Goal: Find specific page/section: Find specific page/section

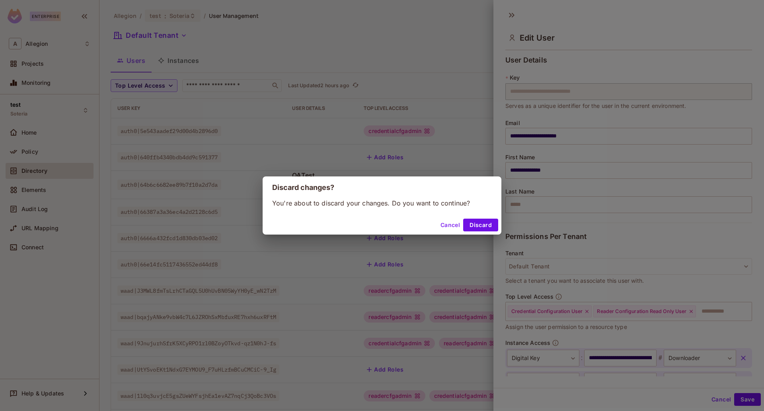
scroll to position [59, 0]
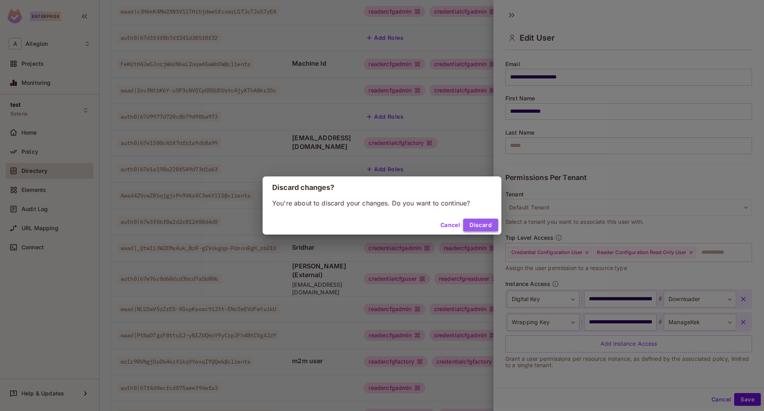
click at [476, 225] on button "Discard" at bounding box center [480, 225] width 35 height 13
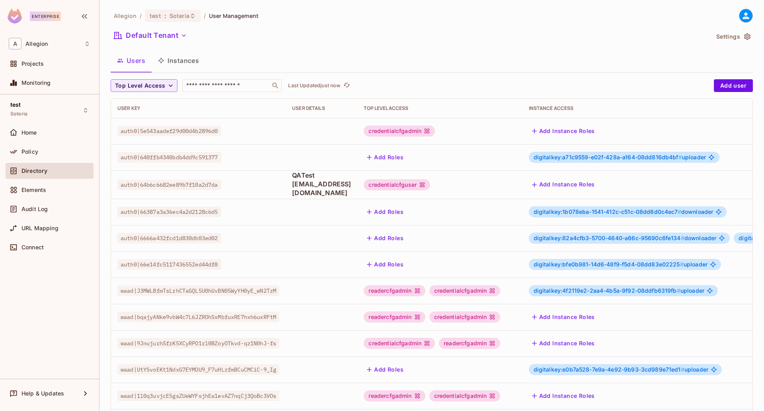
scroll to position [153, 0]
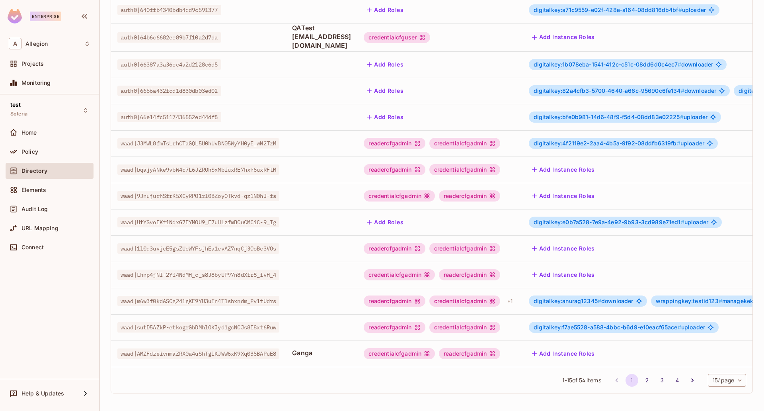
click at [716, 378] on body "Enterprise A Allegion Projects Monitoring test Soteria Home Policy Directory El…" at bounding box center [382, 205] width 764 height 411
click at [718, 392] on li "100 / page" at bounding box center [719, 393] width 40 height 17
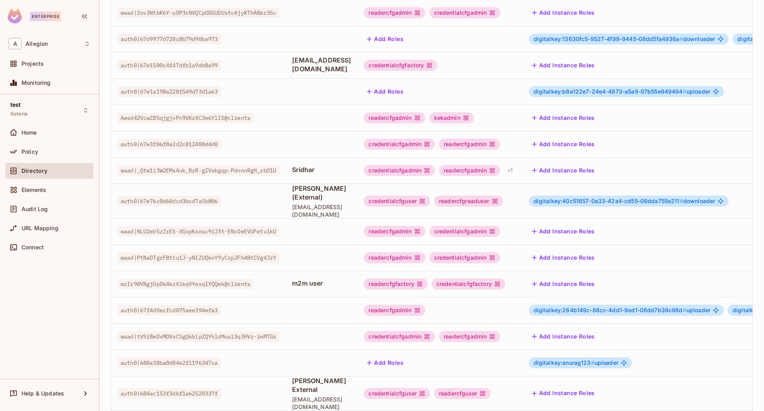
scroll to position [1052, 0]
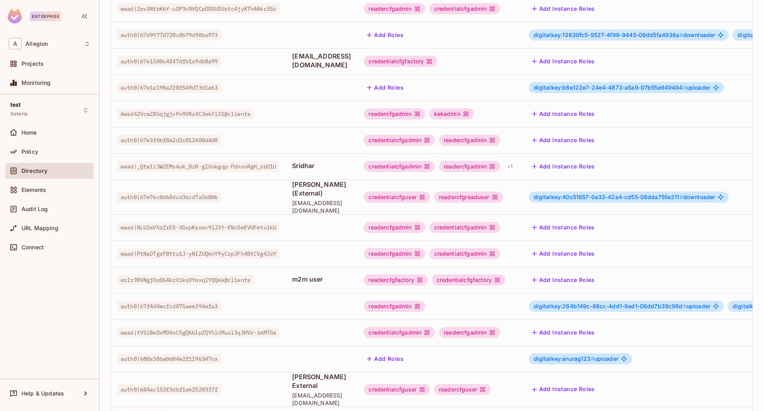
click at [647, 193] on span "digitalkey:40c51657-0a33-42a4-cd55-08dda755e211 #" at bounding box center [609, 196] width 150 height 7
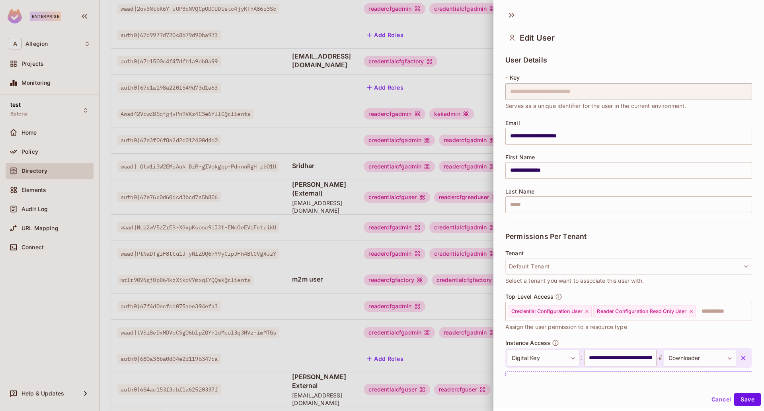
scroll to position [36, 0]
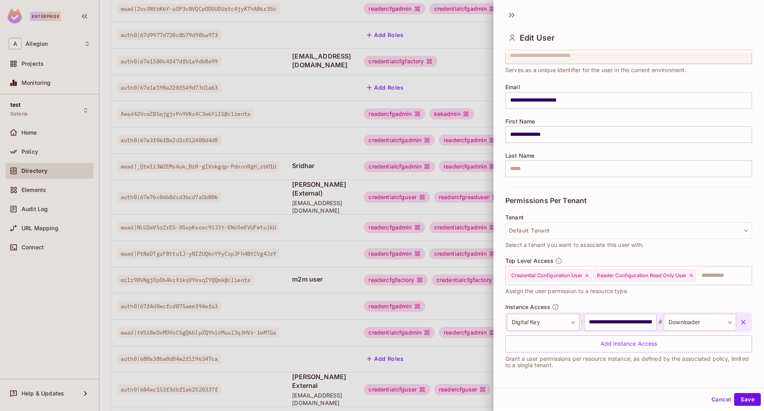
click at [371, 100] on div at bounding box center [382, 205] width 764 height 411
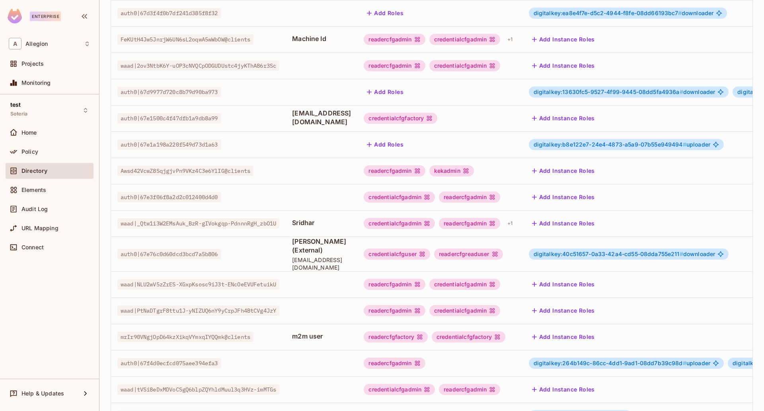
scroll to position [979, 0]
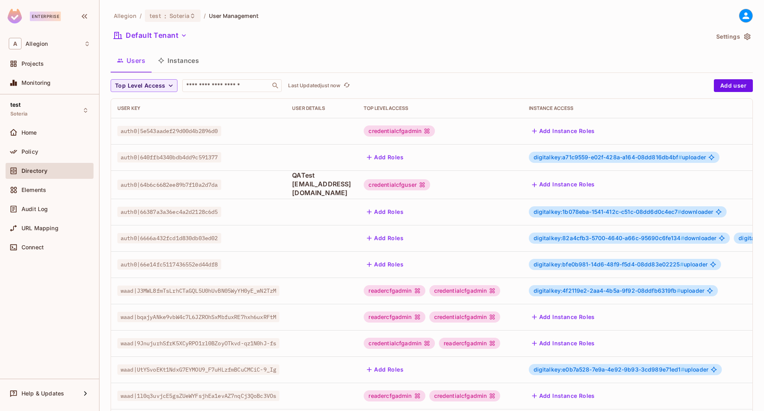
scroll to position [153, 0]
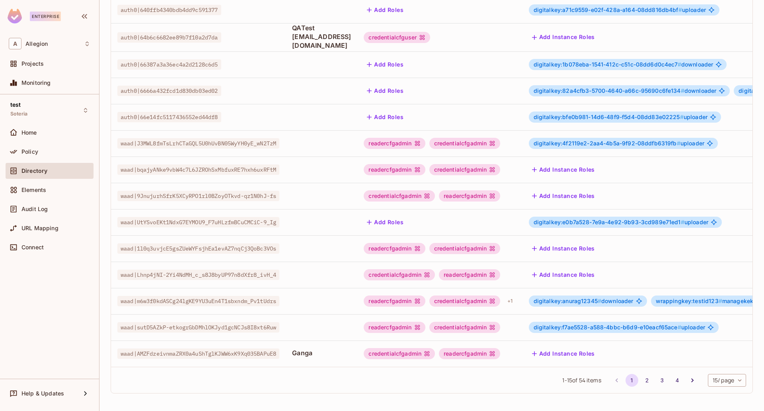
click at [728, 376] on body "Enterprise A Allegion Projects Monitoring test Soteria Home Policy Directory El…" at bounding box center [382, 205] width 764 height 411
click at [725, 395] on li "100 / page" at bounding box center [719, 393] width 40 height 17
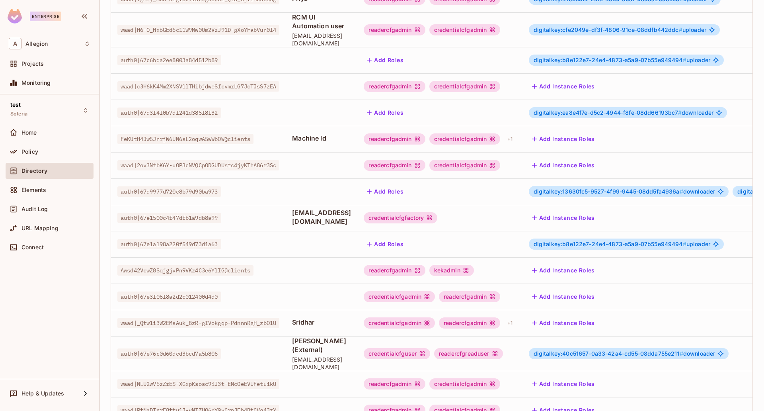
scroll to position [1045, 0]
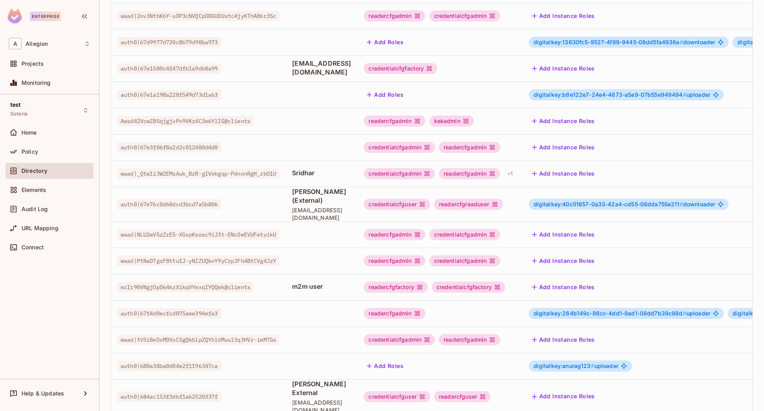
click at [591, 201] on span "digitalkey:40c51657-0a33-42a4-cd55-08dda755e211 #" at bounding box center [609, 204] width 150 height 7
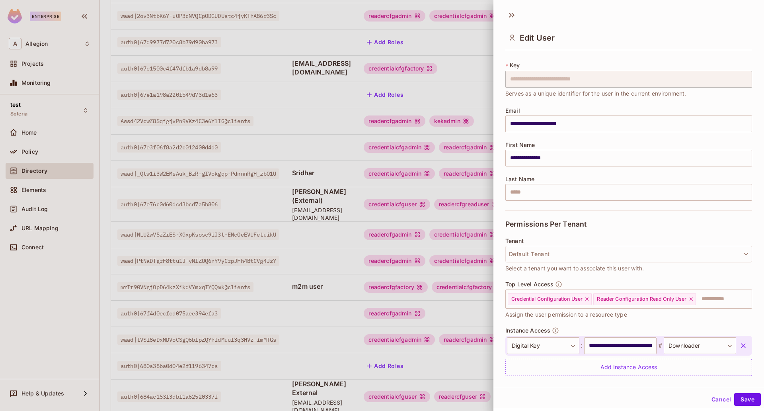
scroll to position [0, 0]
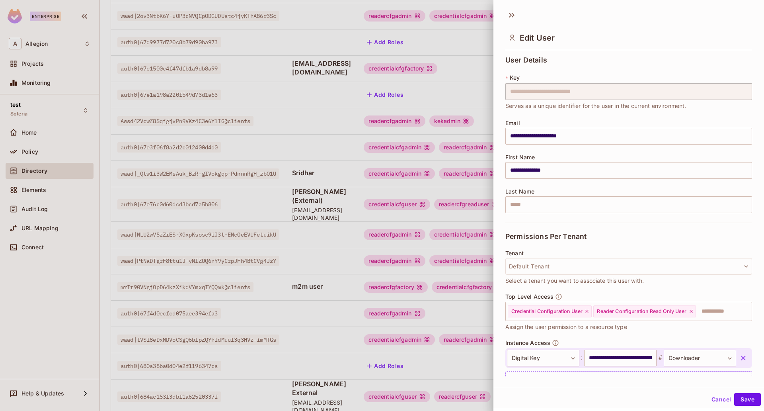
drag, startPoint x: 512, startPoint y: 15, endPoint x: 479, endPoint y: 71, distance: 65.1
click at [512, 15] on icon at bounding box center [510, 15] width 3 height 5
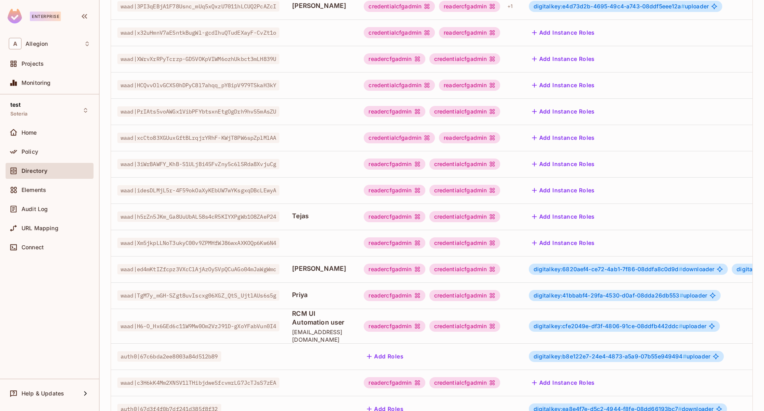
scroll to position [597, 0]
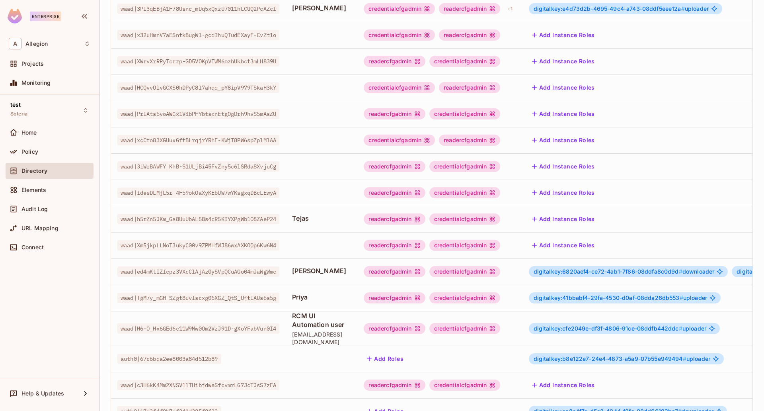
click at [635, 271] on span "digitalkey:6820aef4-ce72-4ab1-7f86-08ddfa8c0d9d #" at bounding box center [608, 271] width 149 height 7
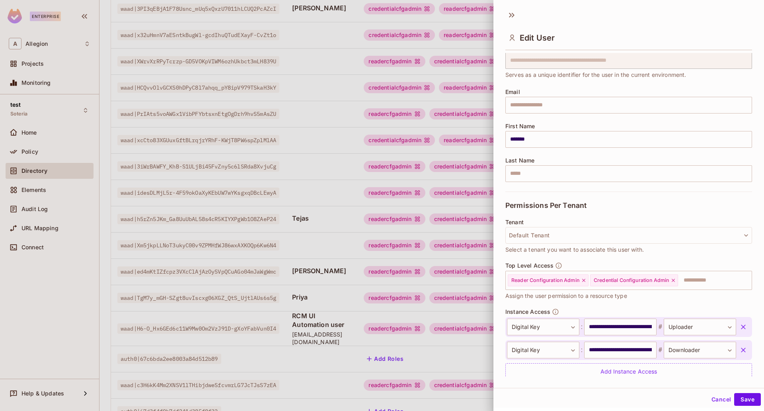
scroll to position [59, 0]
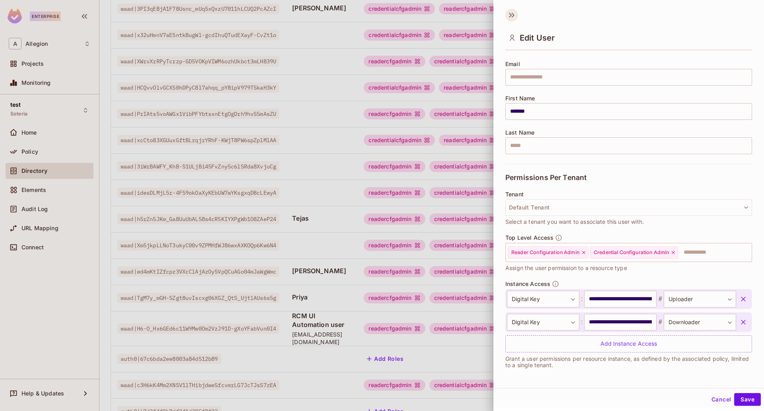
click at [511, 16] on icon at bounding box center [510, 15] width 3 height 5
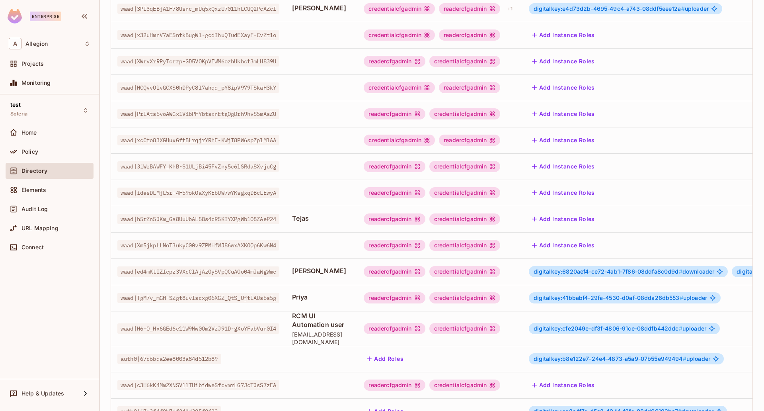
scroll to position [249, 0]
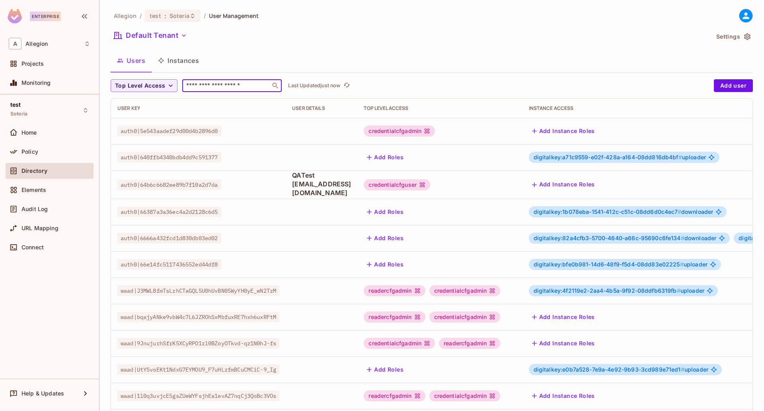
click at [229, 84] on input "text" at bounding box center [227, 86] width 84 height 8
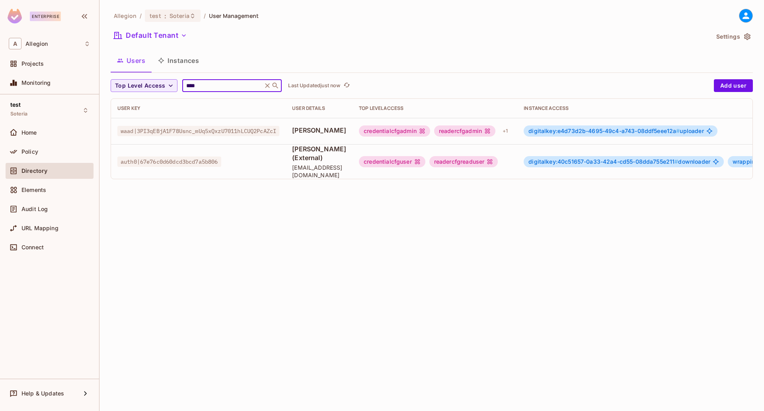
type input "****"
click at [609, 158] on span "digitalkey:40c51657-0a33-42a4-cd55-08dda755e211 #" at bounding box center [604, 161] width 150 height 7
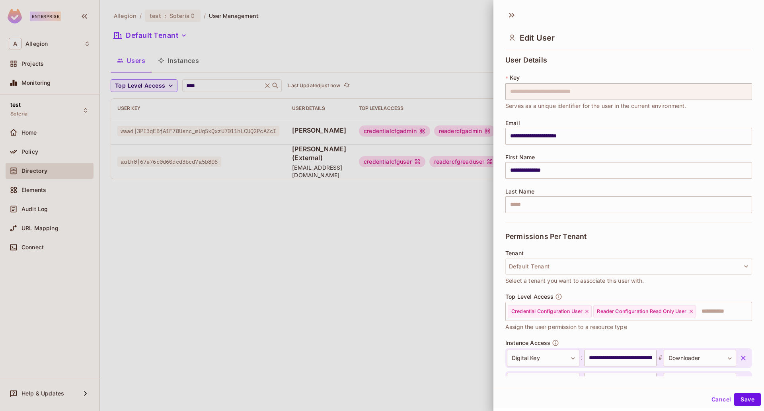
scroll to position [59, 0]
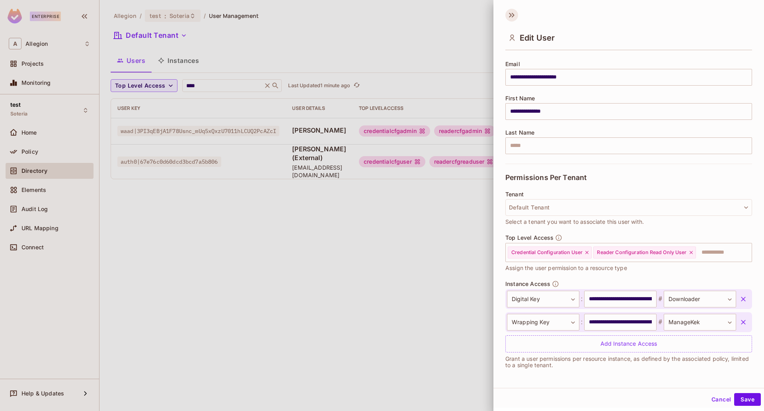
click at [510, 16] on icon at bounding box center [512, 15] width 13 height 13
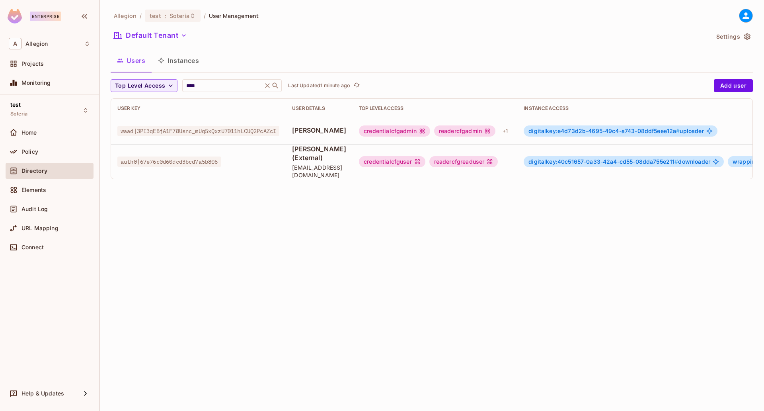
click at [559, 158] on span "digitalkey:40c51657-0a33-42a4-cd55-08dda755e211 #" at bounding box center [604, 161] width 150 height 7
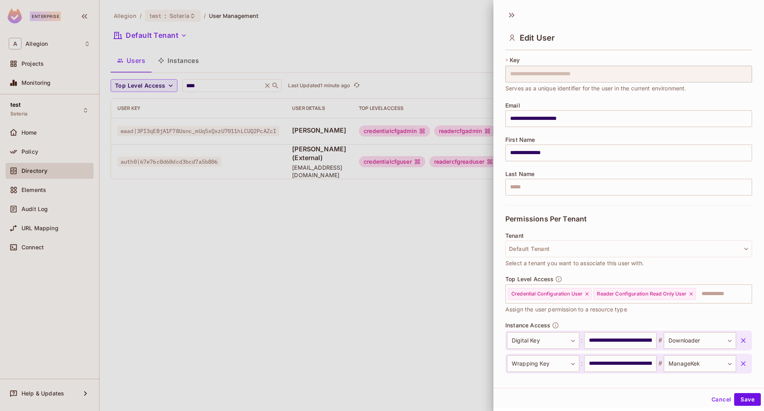
scroll to position [0, 0]
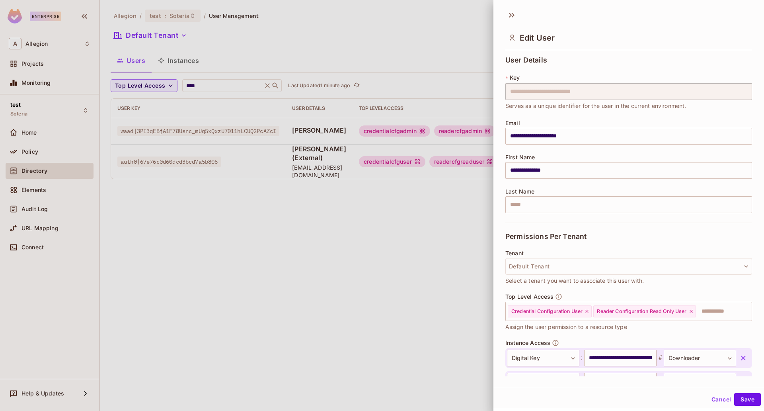
click at [404, 273] on div at bounding box center [382, 205] width 764 height 411
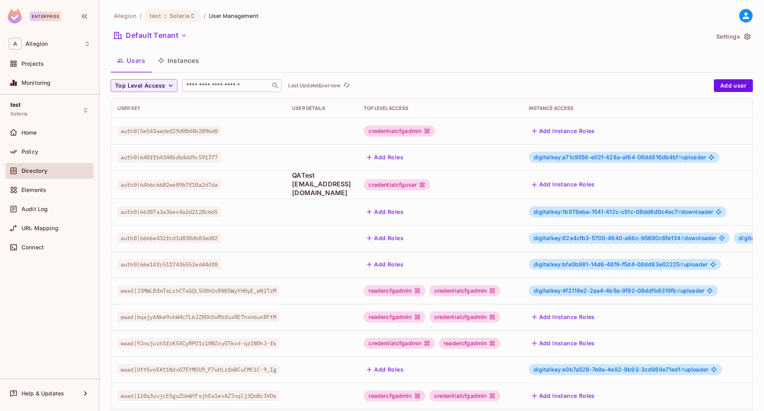
click at [229, 87] on input "text" at bounding box center [227, 86] width 84 height 8
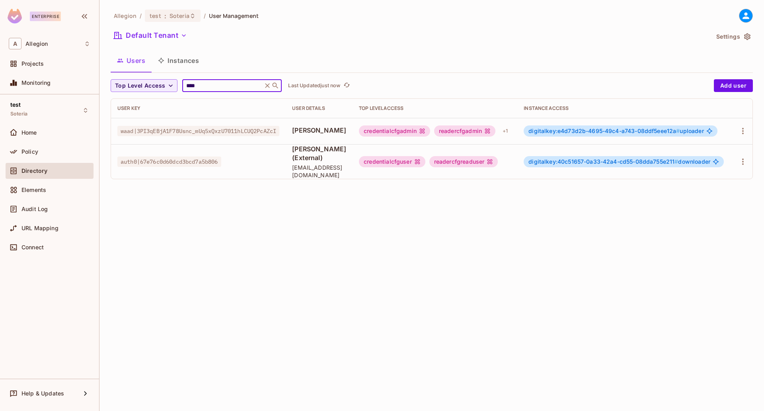
type input "****"
click at [651, 158] on span "digitalkey:40c51657-0a33-42a4-cd55-08dda755e211 #" at bounding box center [604, 161] width 150 height 7
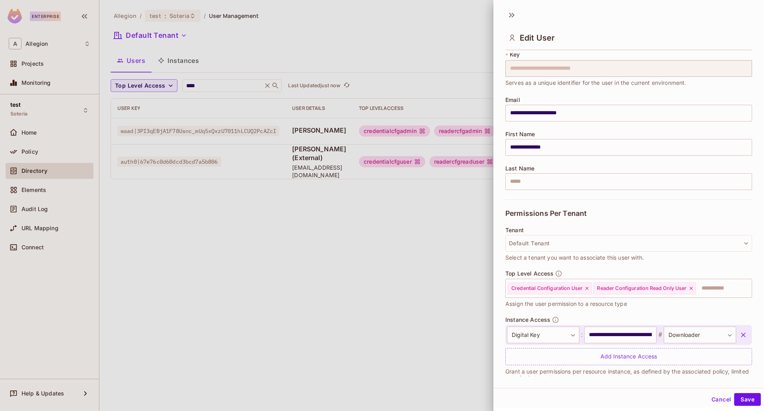
scroll to position [36, 0]
